Goal: Task Accomplishment & Management: Complete application form

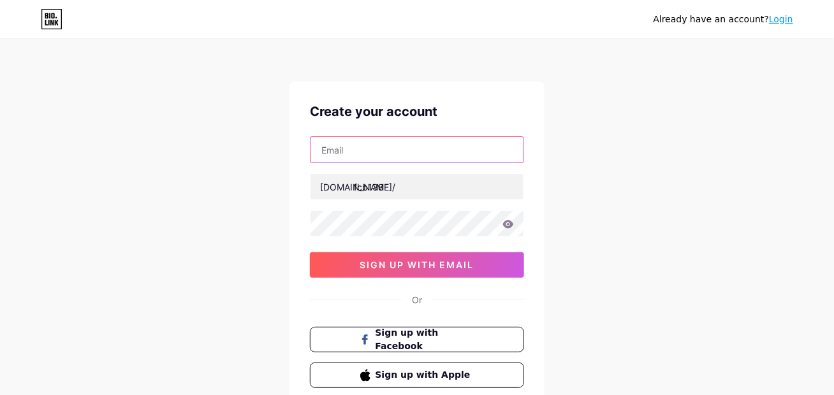
click at [350, 152] on input "text" at bounding box center [416, 149] width 213 height 25
type input "[EMAIL_ADDRESS][DOMAIN_NAME]"
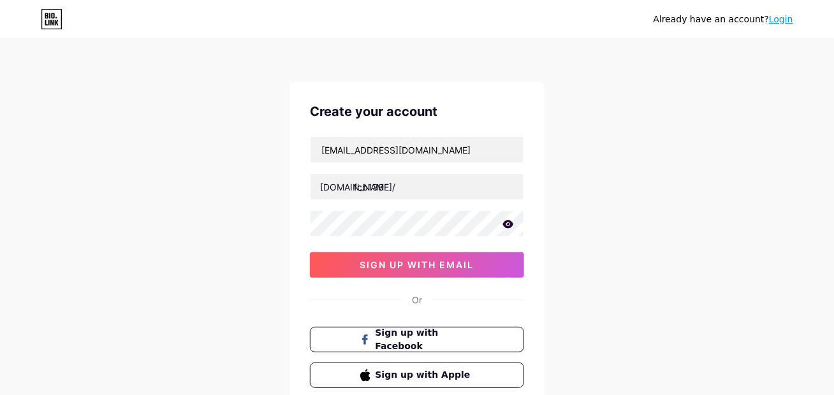
drag, startPoint x: 259, startPoint y: 221, endPoint x: 308, endPoint y: 275, distance: 73.5
click at [259, 221] on div "Already have an account? Login Create your account [EMAIL_ADDRESS][DOMAIN_NAME]…" at bounding box center [417, 244] width 834 height 488
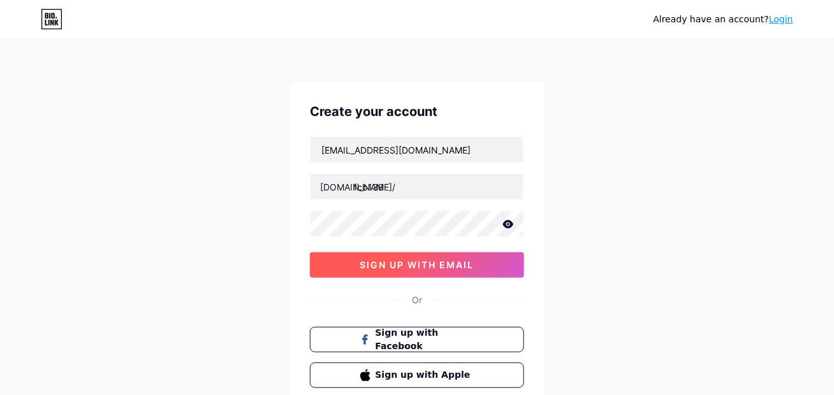
click at [391, 266] on span "sign up with email" at bounding box center [417, 264] width 114 height 11
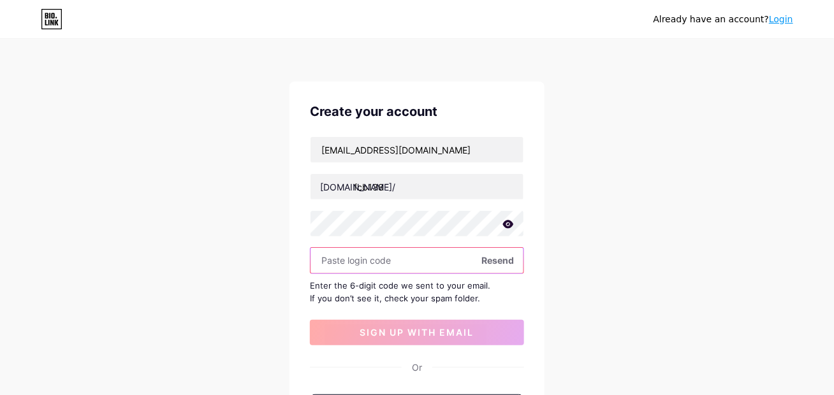
paste input "151168"
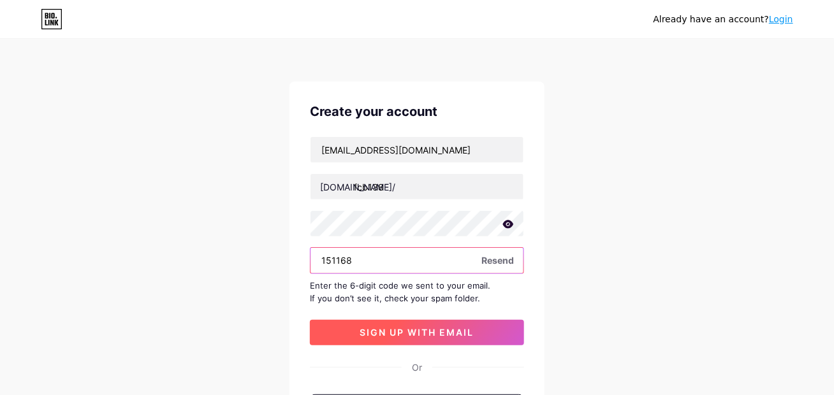
type input "151168"
click at [413, 324] on button "sign up with email" at bounding box center [417, 332] width 214 height 25
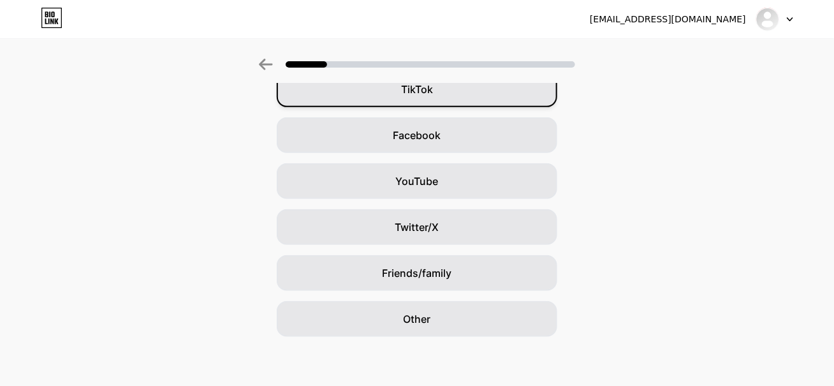
scroll to position [163, 0]
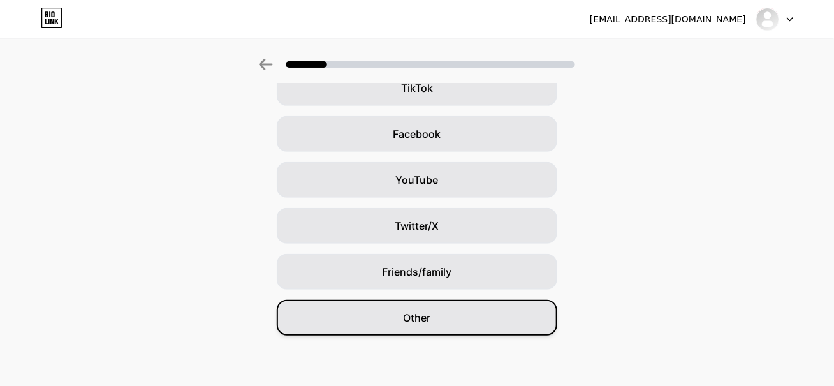
click at [432, 303] on div "Other" at bounding box center [417, 318] width 280 height 36
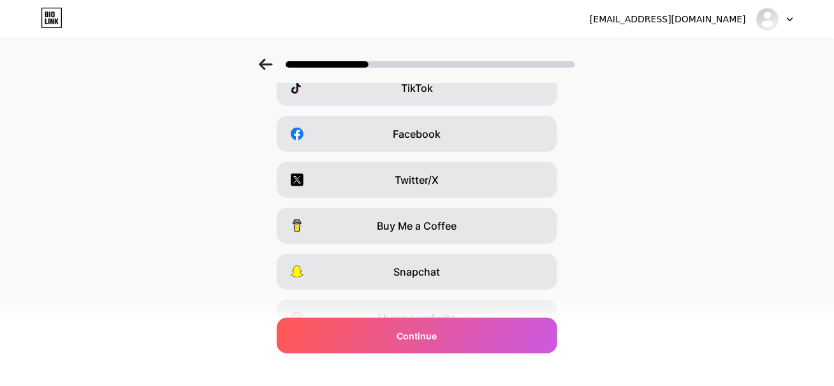
scroll to position [0, 0]
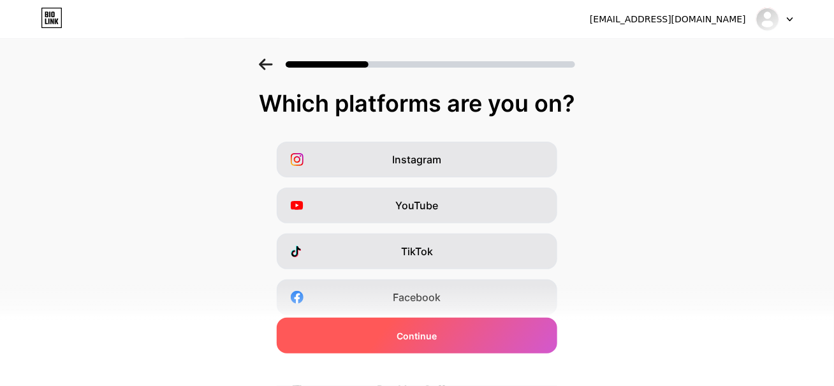
click at [421, 333] on span "Continue" at bounding box center [417, 335] width 40 height 13
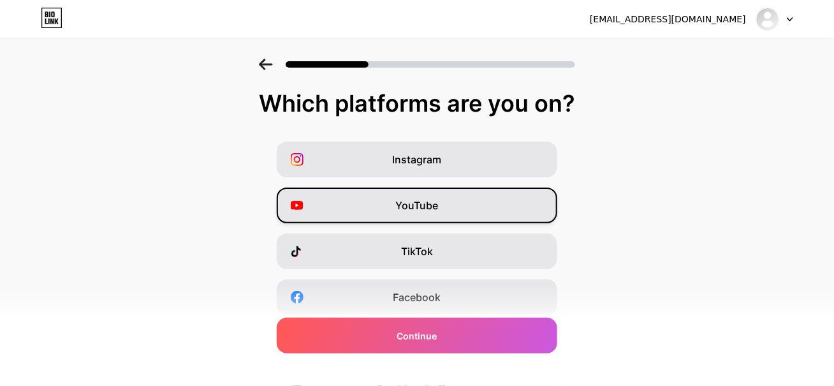
click at [447, 208] on div "YouTube" at bounding box center [417, 205] width 280 height 36
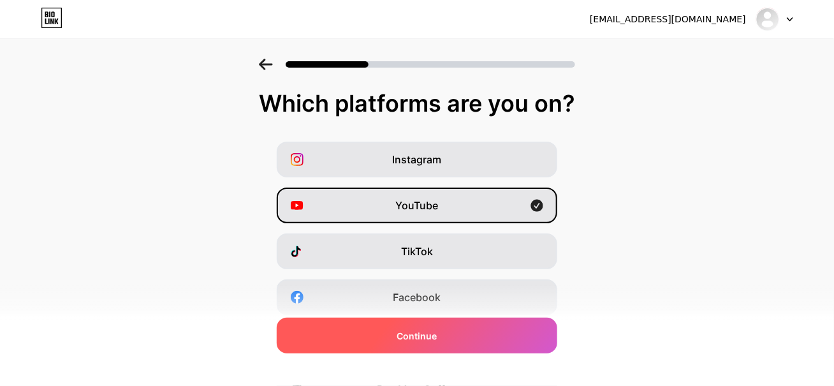
click at [447, 337] on div "Continue" at bounding box center [417, 335] width 280 height 36
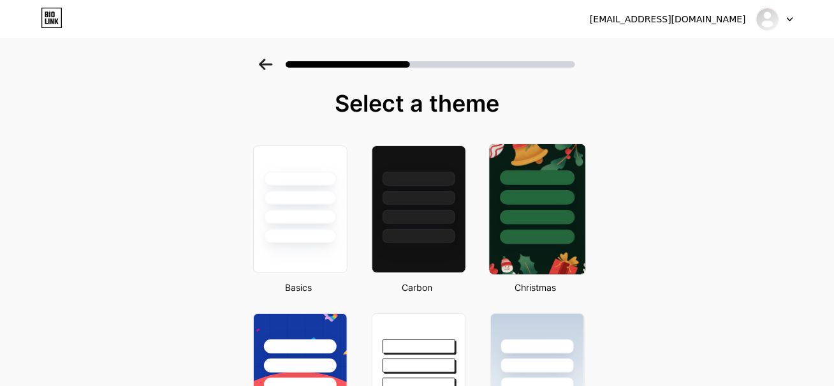
click at [556, 213] on div at bounding box center [537, 217] width 75 height 15
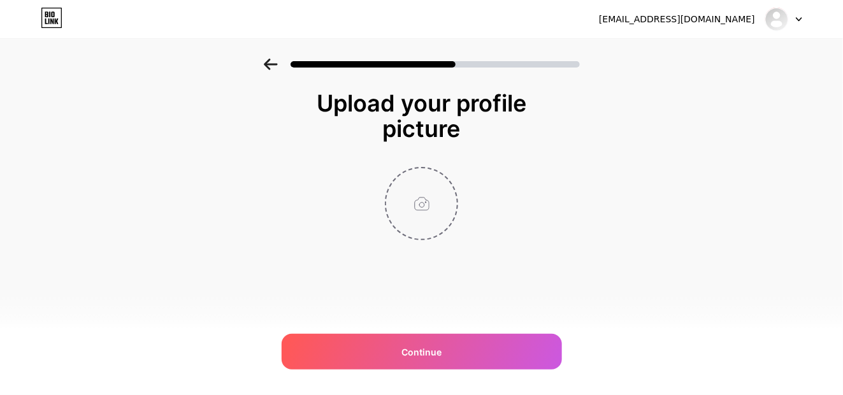
click at [425, 206] on input "file" at bounding box center [421, 203] width 71 height 71
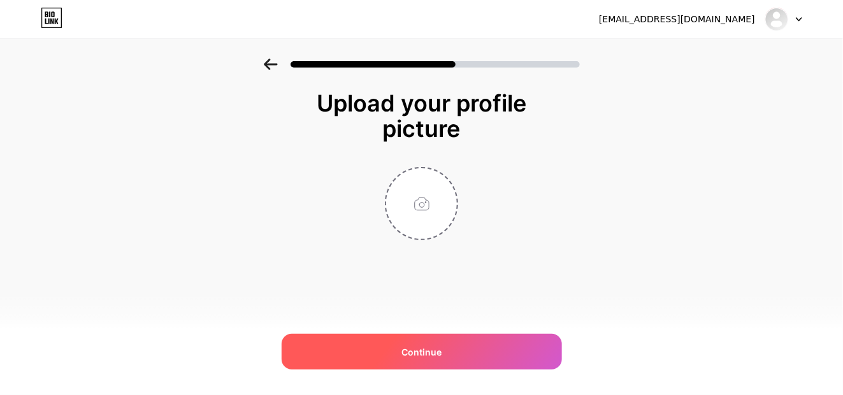
click at [410, 355] on span "Continue" at bounding box center [422, 351] width 40 height 13
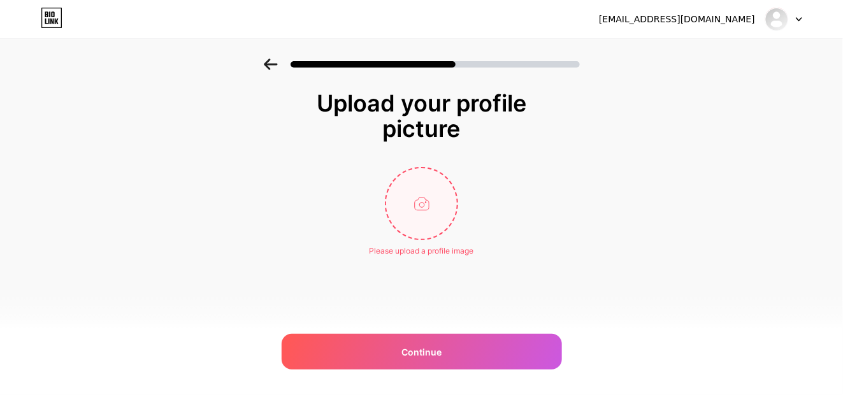
click at [421, 191] on input "file" at bounding box center [421, 203] width 71 height 71
type input "C:\fakepath\4a6ffb140391755.Y3JvcCwxMjAwLDkzOCwwLDI2.png"
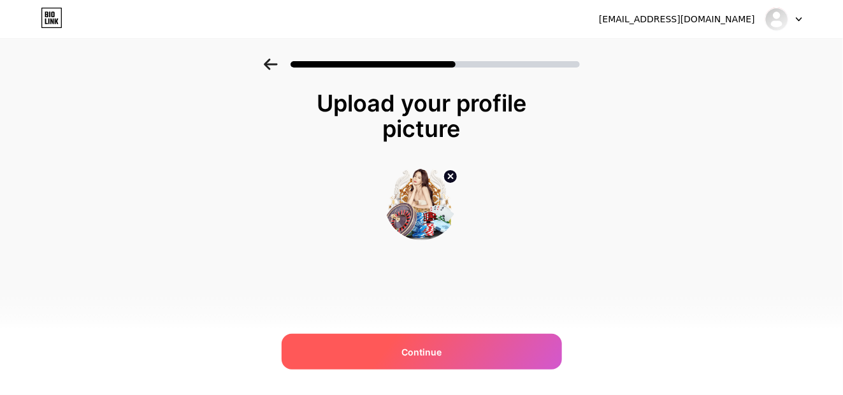
click at [418, 357] on span "Continue" at bounding box center [422, 351] width 40 height 13
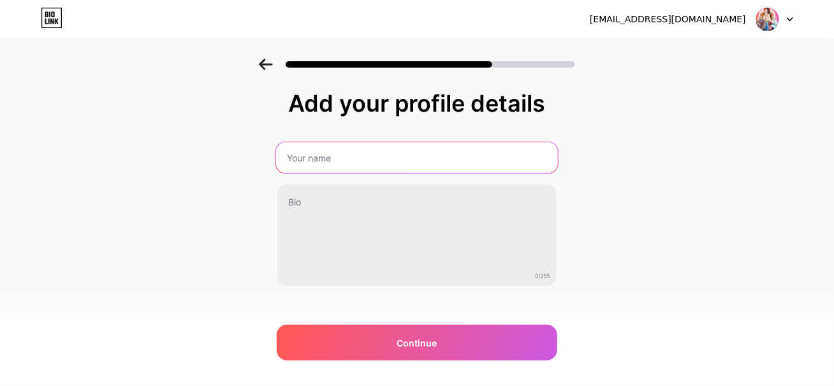
click at [358, 153] on input "text" at bounding box center [417, 157] width 282 height 31
type input "fcb138"
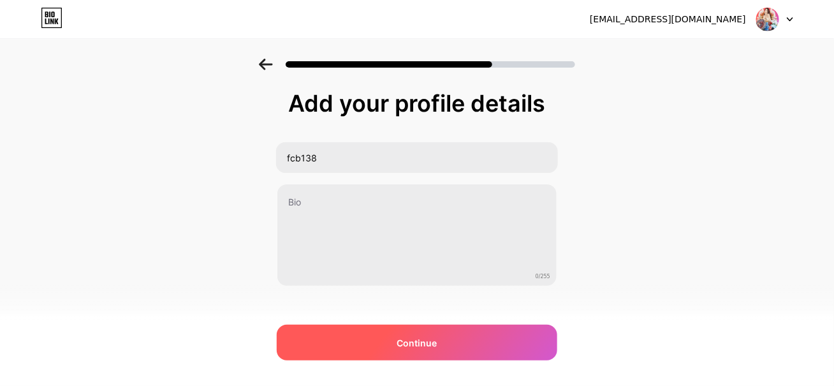
click at [414, 338] on span "Continue" at bounding box center [417, 342] width 40 height 13
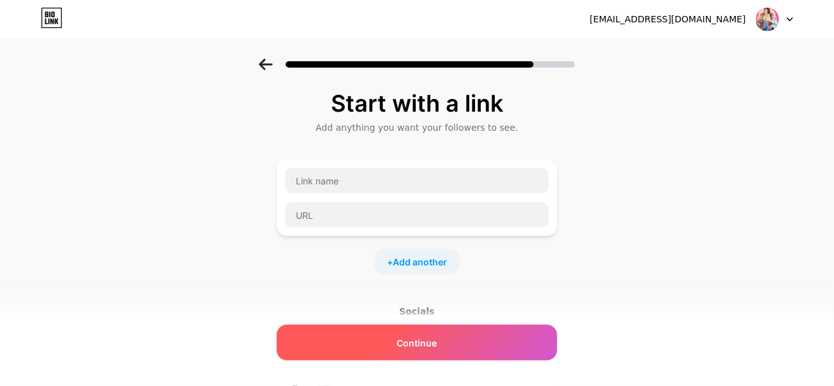
click at [420, 351] on div "Continue" at bounding box center [417, 342] width 280 height 36
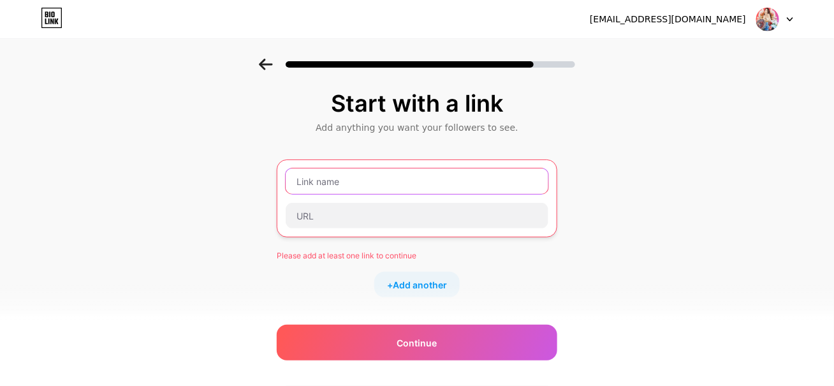
click at [421, 178] on input "text" at bounding box center [417, 180] width 263 height 25
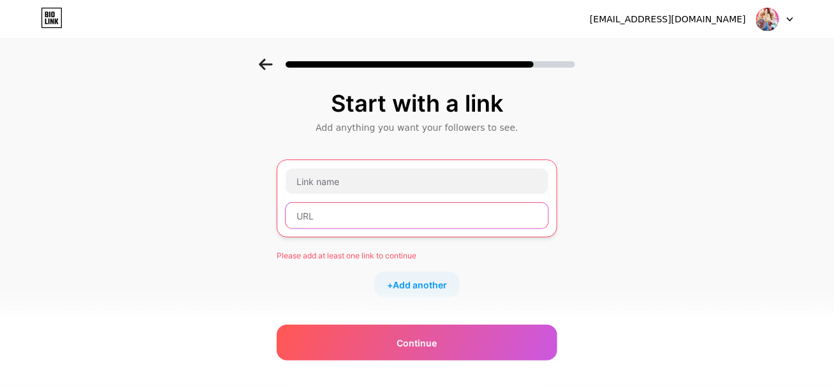
click at [327, 210] on input "text" at bounding box center [417, 215] width 263 height 25
paste input "[URL][DOMAIN_NAME]"
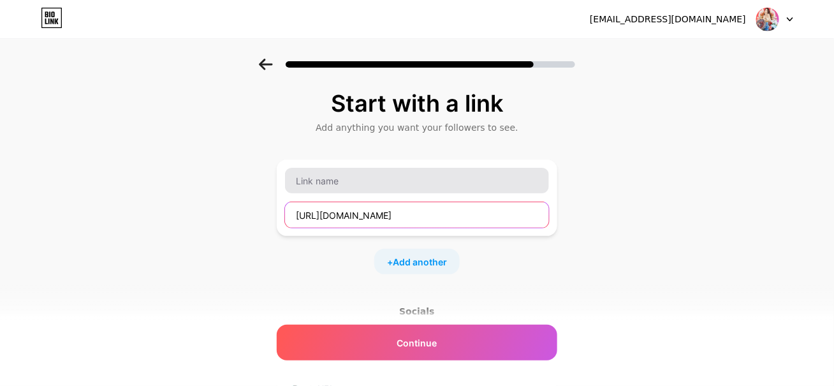
type input "[URL][DOMAIN_NAME]"
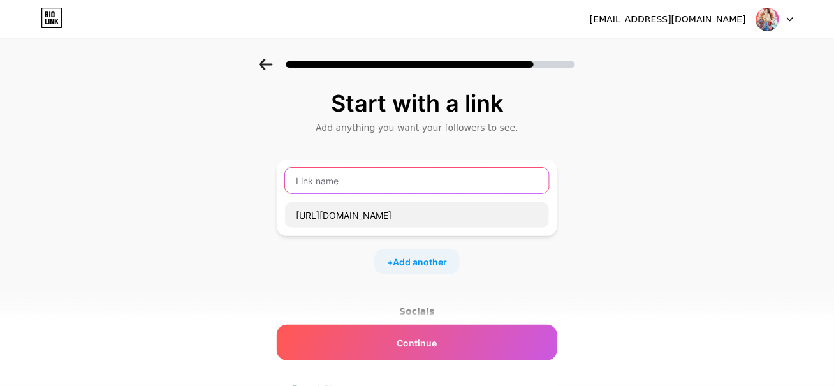
click at [340, 183] on input "text" at bounding box center [417, 180] width 264 height 25
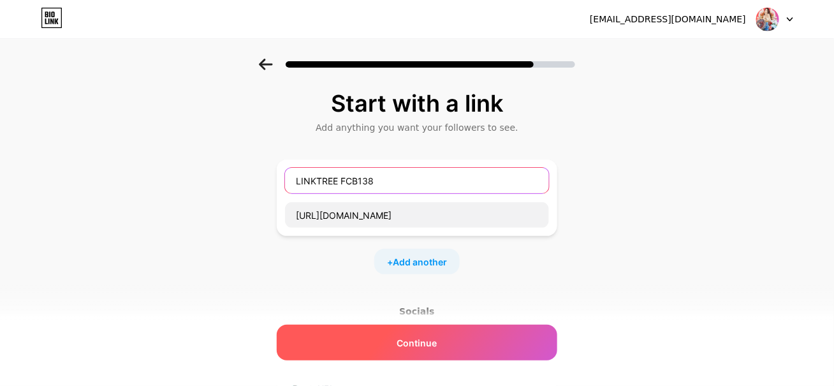
type input "LINKTREE FCB138"
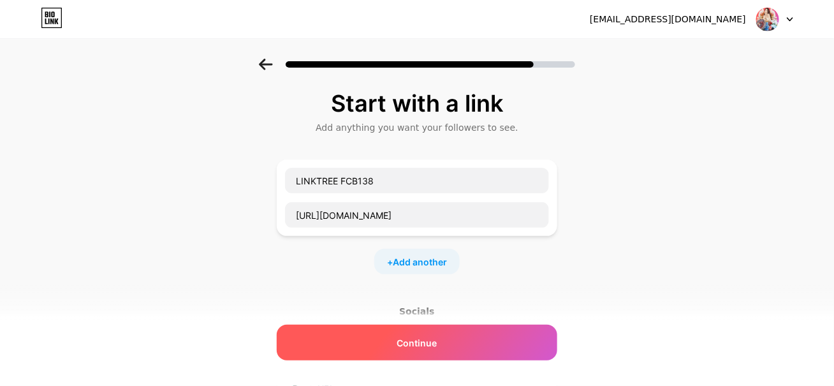
click at [418, 333] on div "Continue" at bounding box center [417, 342] width 280 height 36
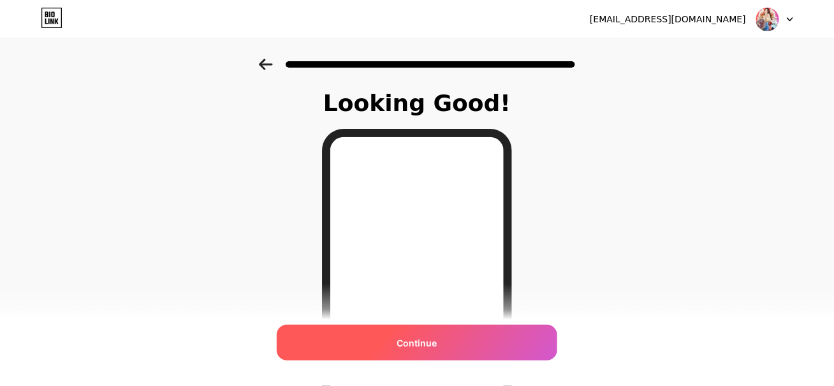
click at [450, 340] on div "Continue" at bounding box center [417, 342] width 280 height 36
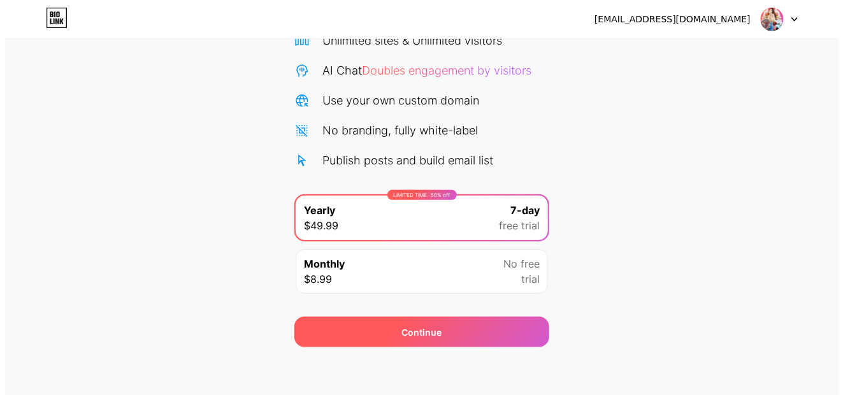
scroll to position [116, 0]
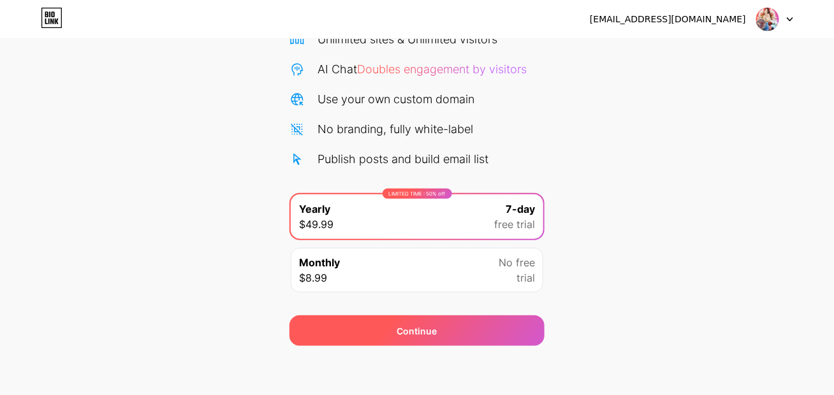
click at [454, 332] on div "Continue" at bounding box center [416, 330] width 255 height 31
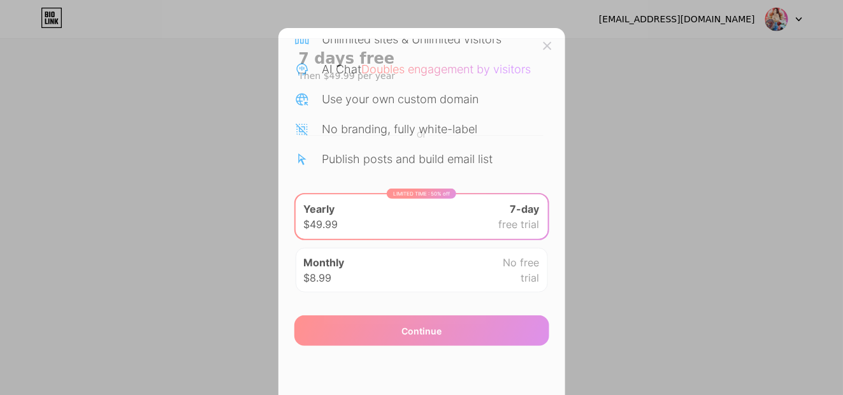
scroll to position [115, 0]
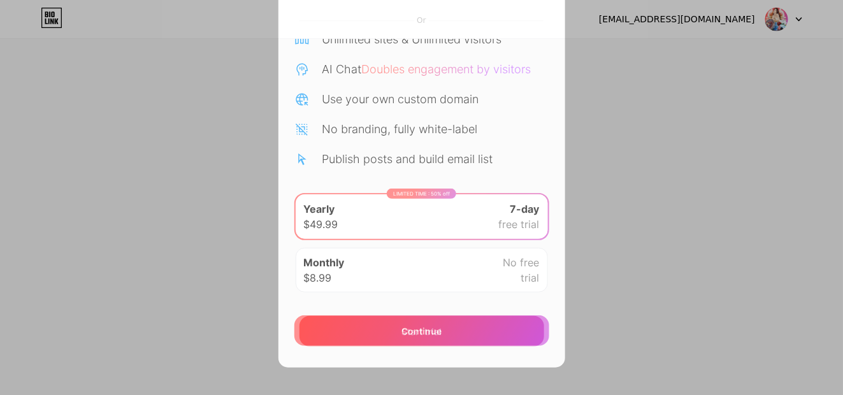
click at [456, 333] on div "Start trial" at bounding box center [422, 331] width 245 height 31
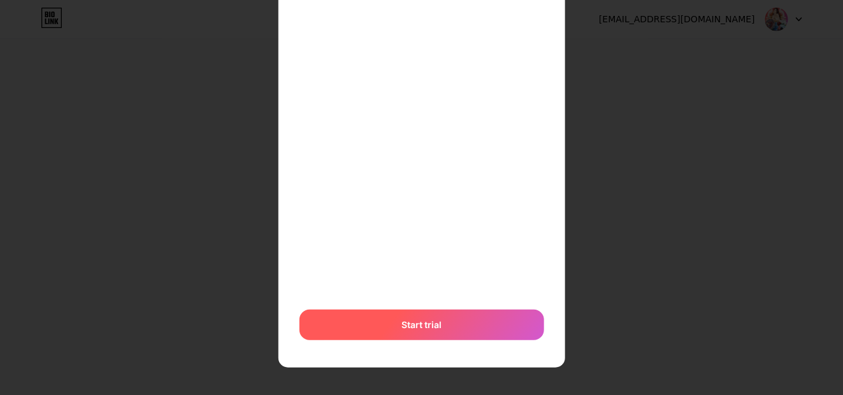
click at [452, 325] on div "Start trial" at bounding box center [422, 325] width 245 height 31
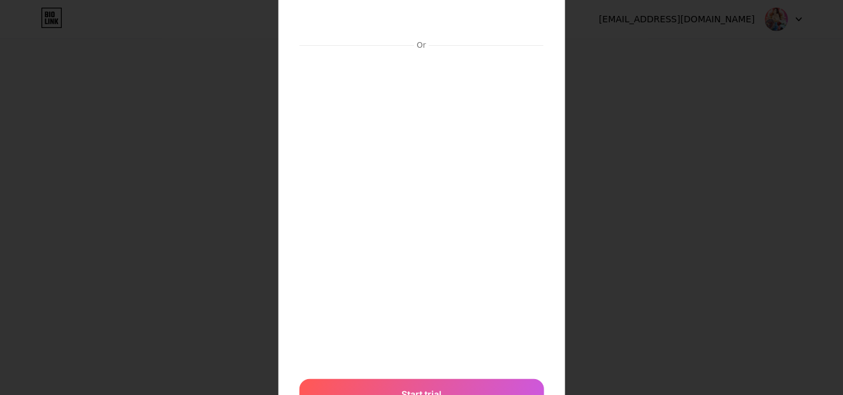
scroll to position [159, 0]
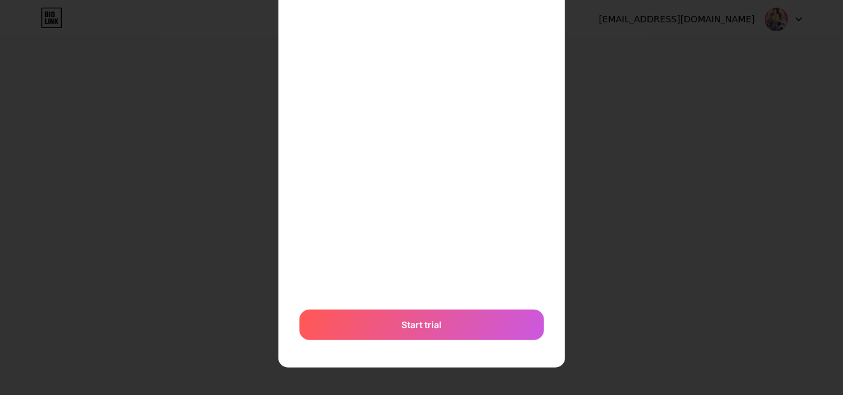
click at [430, 306] on div "Or Start trial" at bounding box center [422, 142] width 246 height 412
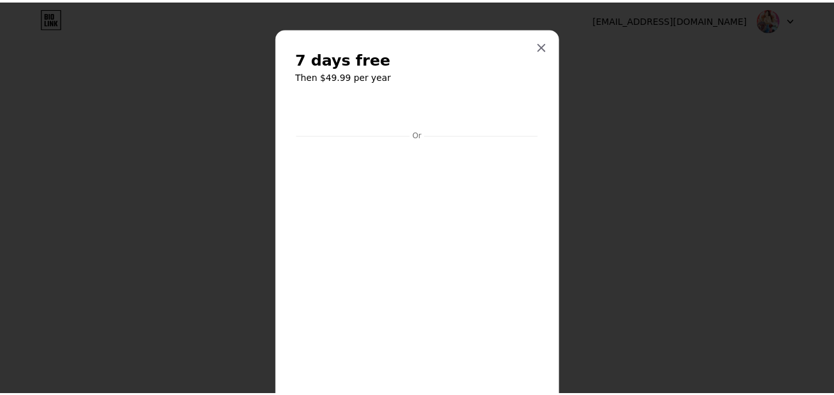
scroll to position [0, 0]
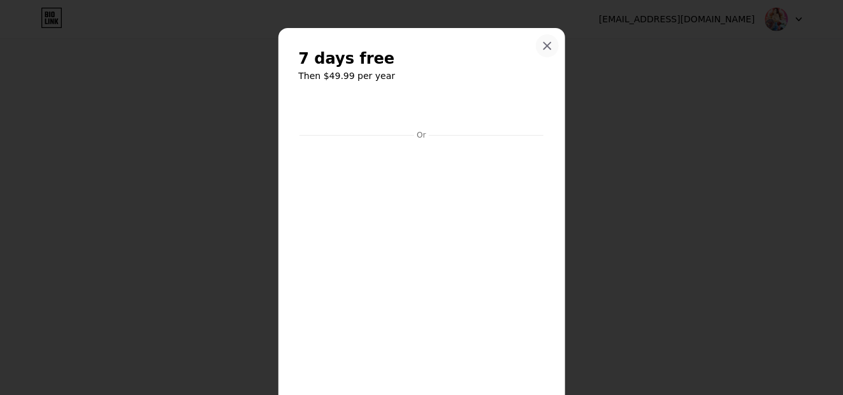
click at [543, 50] on icon at bounding box center [547, 46] width 10 height 10
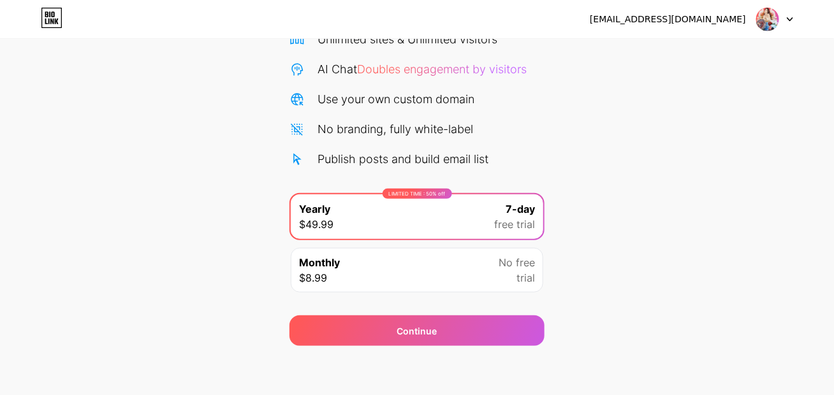
click at [783, 25] on div at bounding box center [774, 19] width 37 height 23
click at [663, 46] on li "Logout" at bounding box center [713, 52] width 158 height 34
